Goal: Task Accomplishment & Management: Complete application form

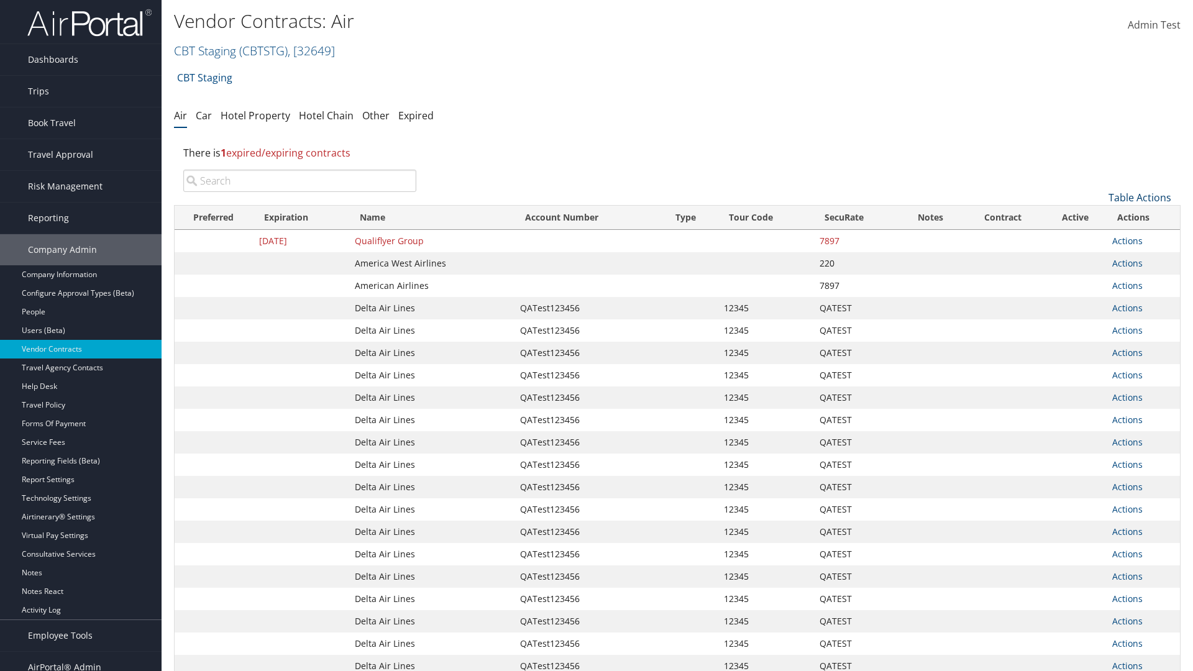
click at [1139, 198] on link "Table Actions" at bounding box center [1139, 198] width 63 height 14
click at [1098, 217] on link "Create New Contract" at bounding box center [1097, 216] width 163 height 21
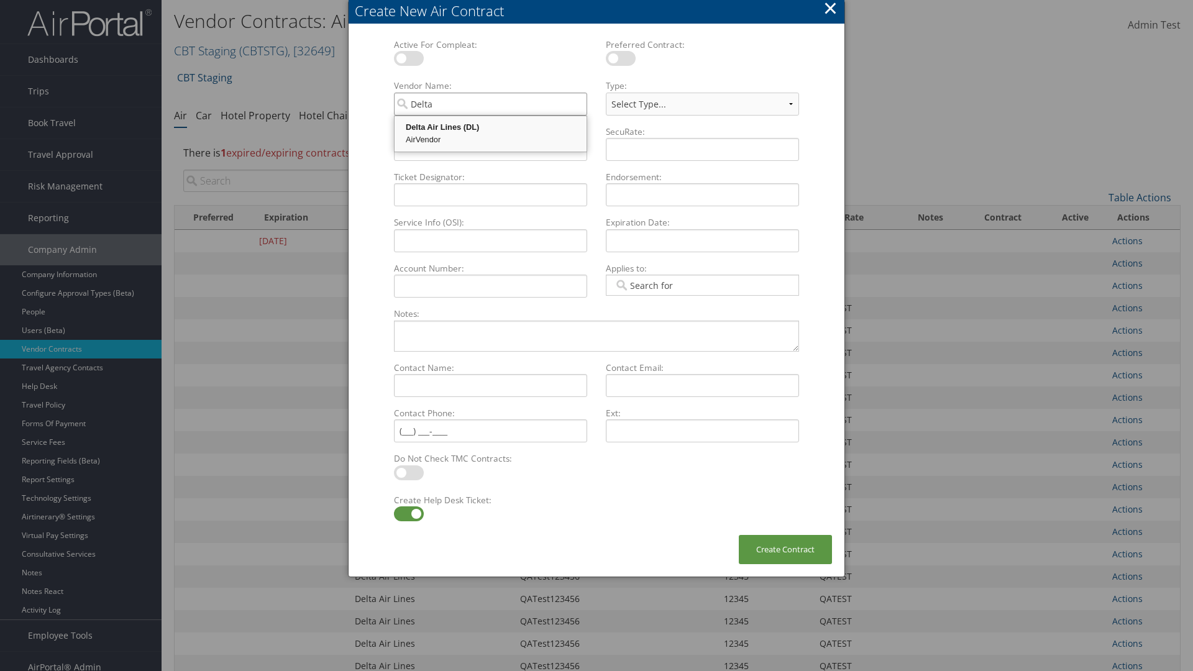
type input "Delta Air Lines"
select select "[object Object]"
type input "Delta Air Lines"
type input "QATest123456"
type input "12345"
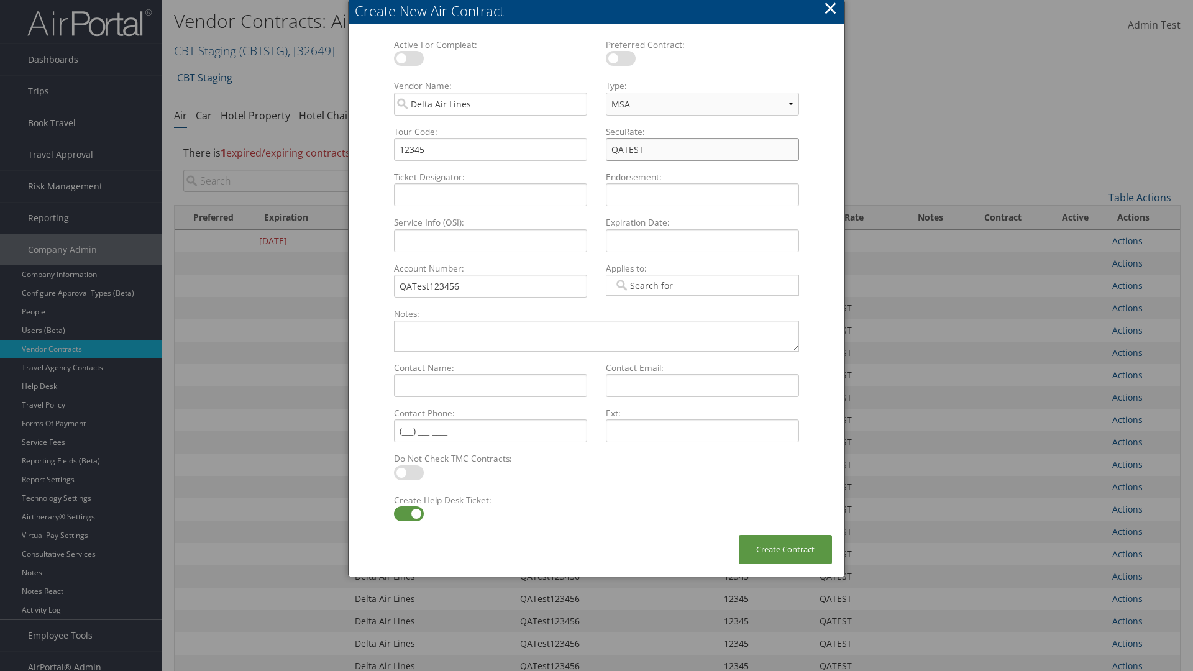
type input "QATEST"
click at [408, 514] on label at bounding box center [409, 513] width 30 height 15
click at [408, 514] on input "checkbox" at bounding box center [404, 516] width 8 height 8
checkbox input "false"
click at [785, 549] on button "Create Contract" at bounding box center [785, 549] width 93 height 29
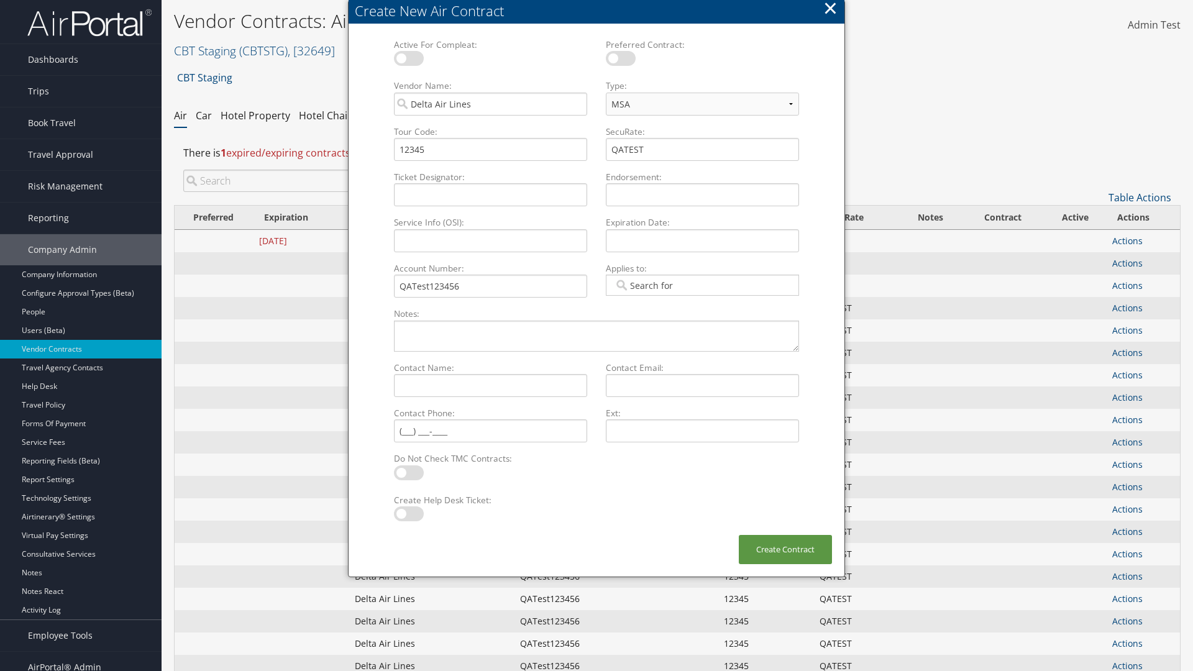
click at [299, 181] on input "search" at bounding box center [299, 181] width 233 height 22
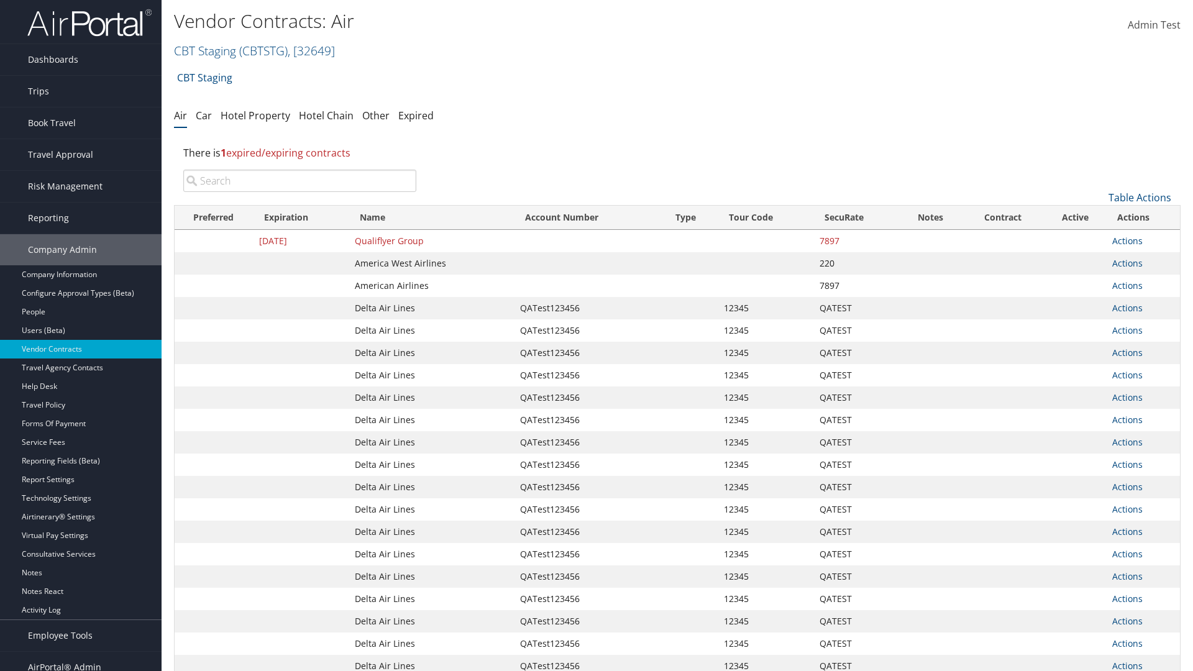
type input "QATest123456"
